Goal: Browse casually: Explore the website without a specific task or goal

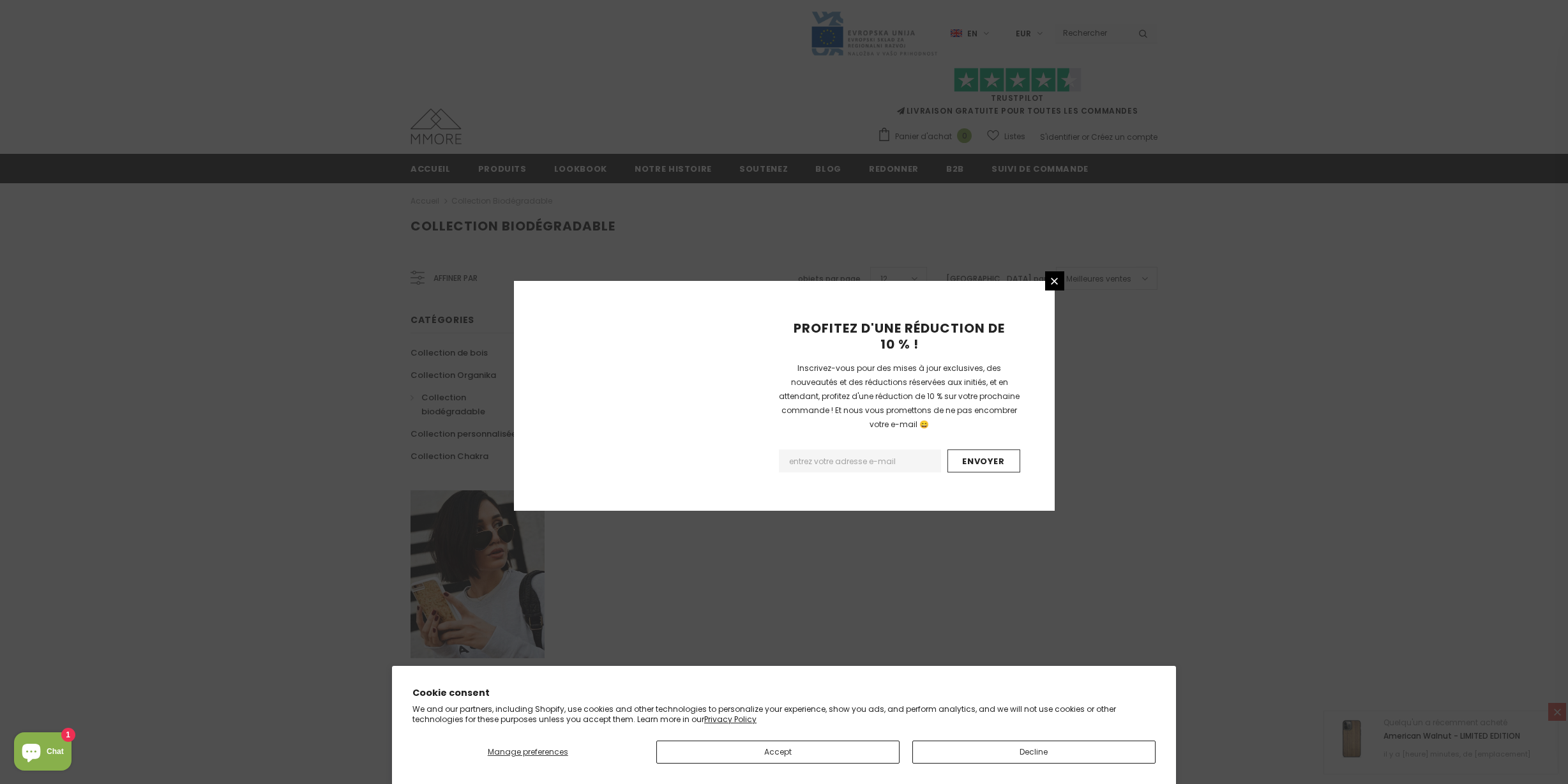
scroll to position [552, 0]
